Goal: Transaction & Acquisition: Subscribe to service/newsletter

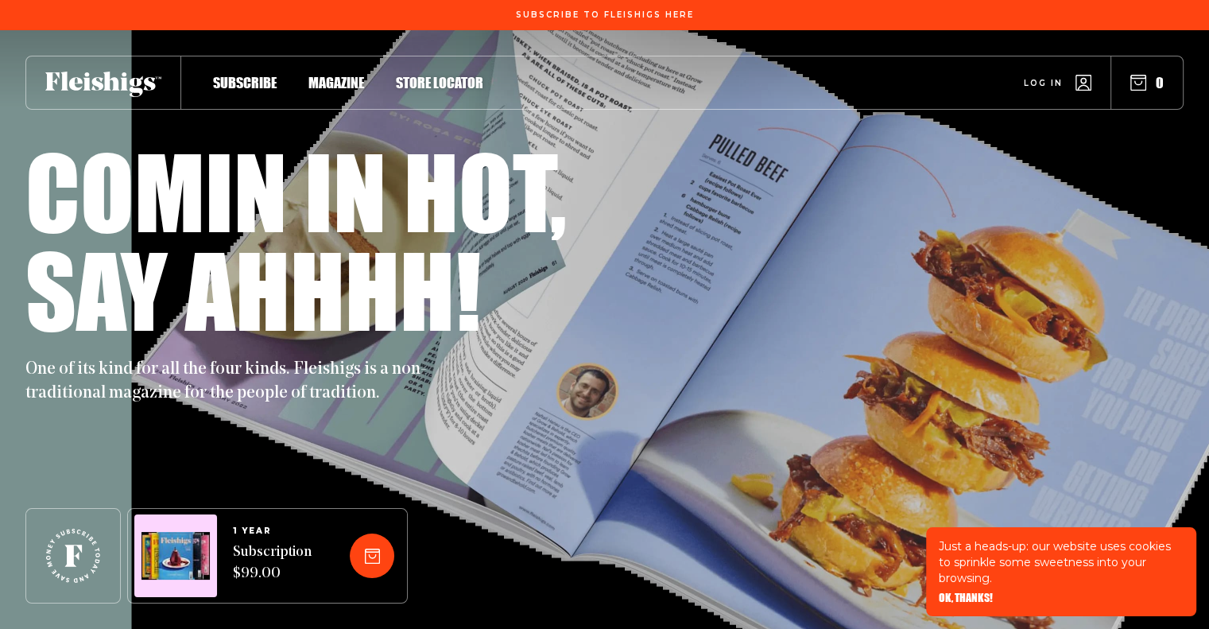
click at [258, 73] on span "Subscribe" at bounding box center [245, 65] width 64 height 17
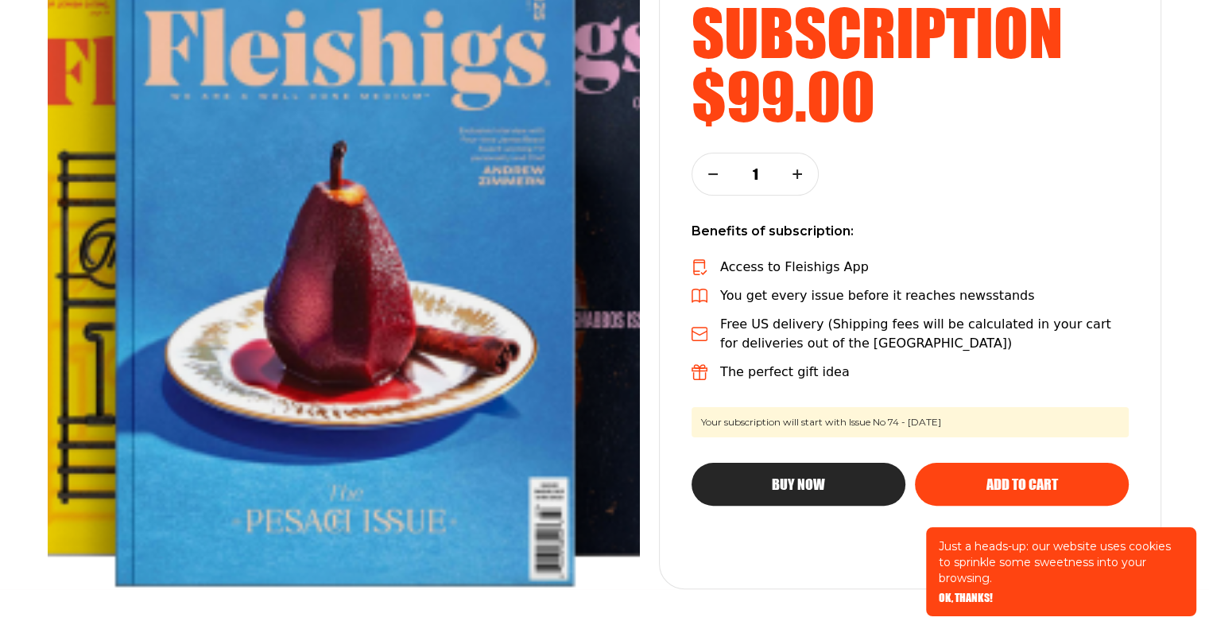
scroll to position [318, 0]
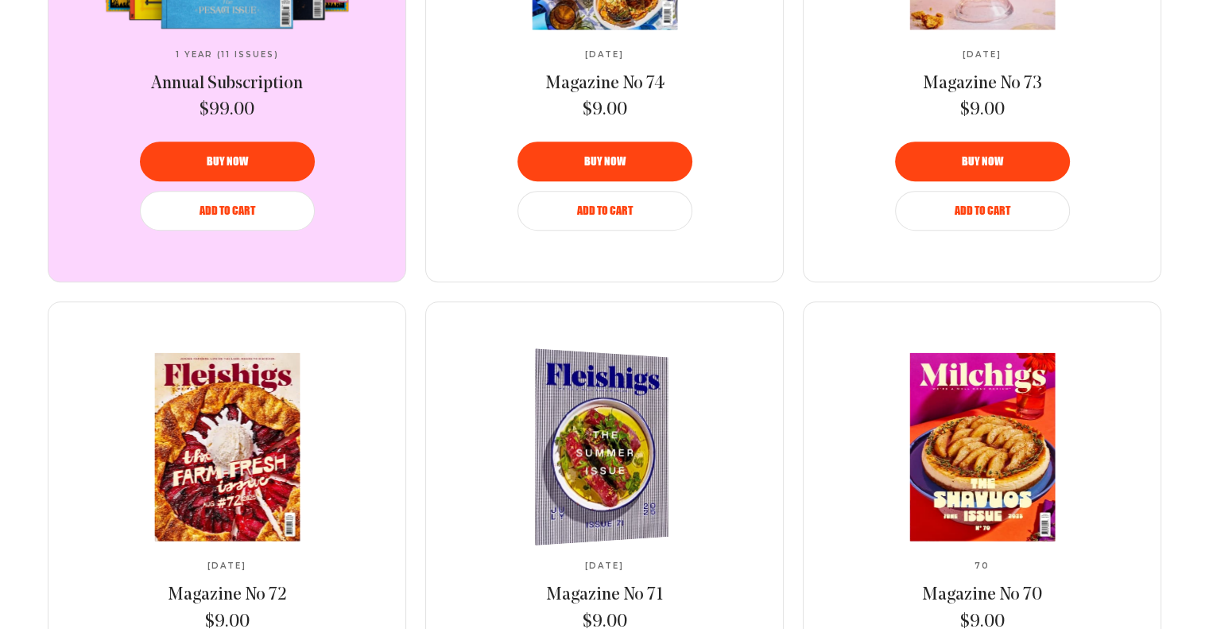
scroll to position [954, 0]
